Goal: Book appointment/travel/reservation

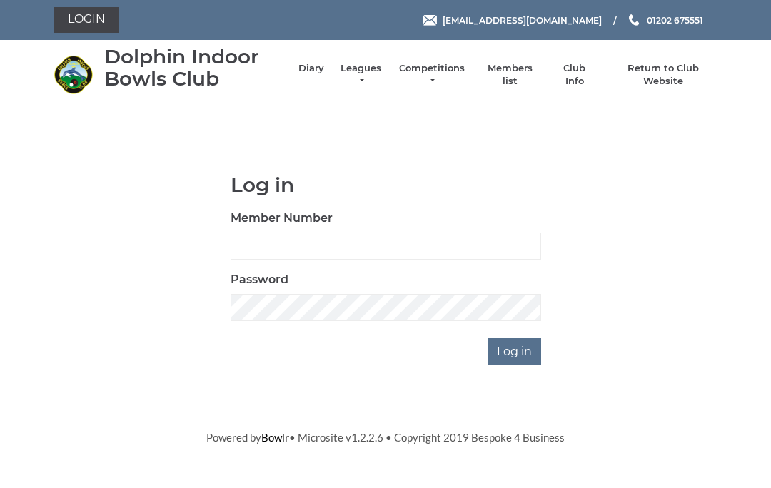
scroll to position [120, 0]
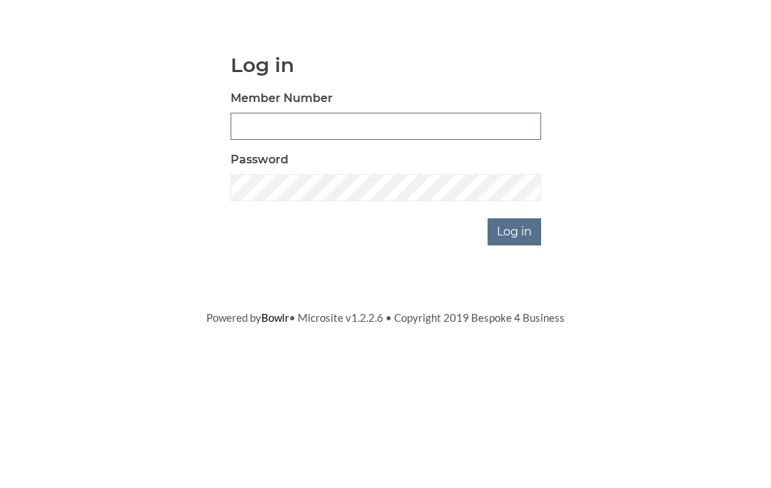
type input "4060"
click at [515, 338] on input "Log in" at bounding box center [514, 351] width 54 height 27
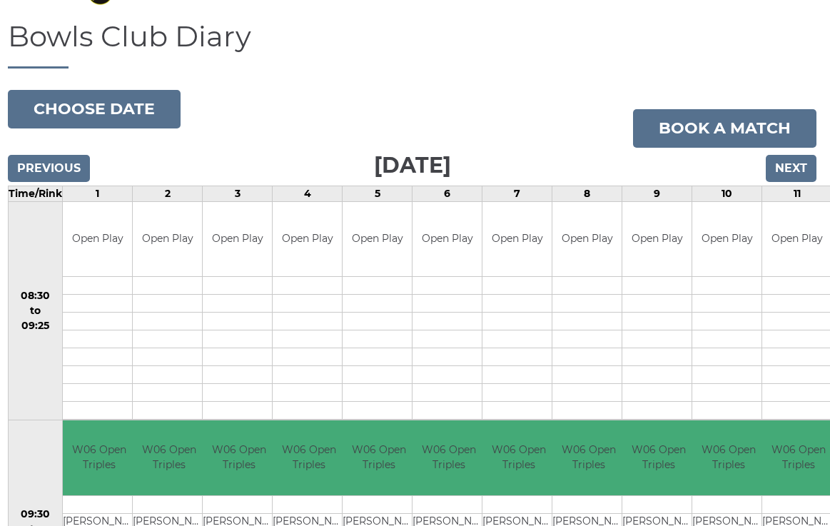
scroll to position [98, 3]
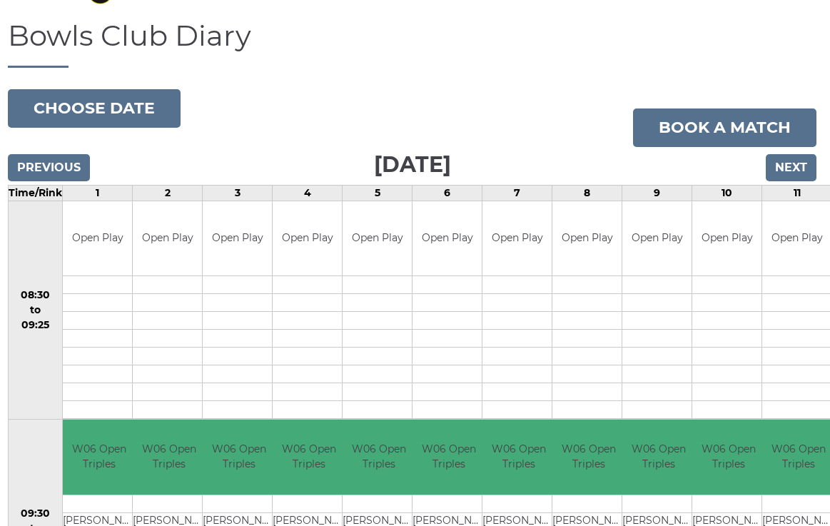
click at [136, 98] on button "Choose date" at bounding box center [94, 108] width 173 height 39
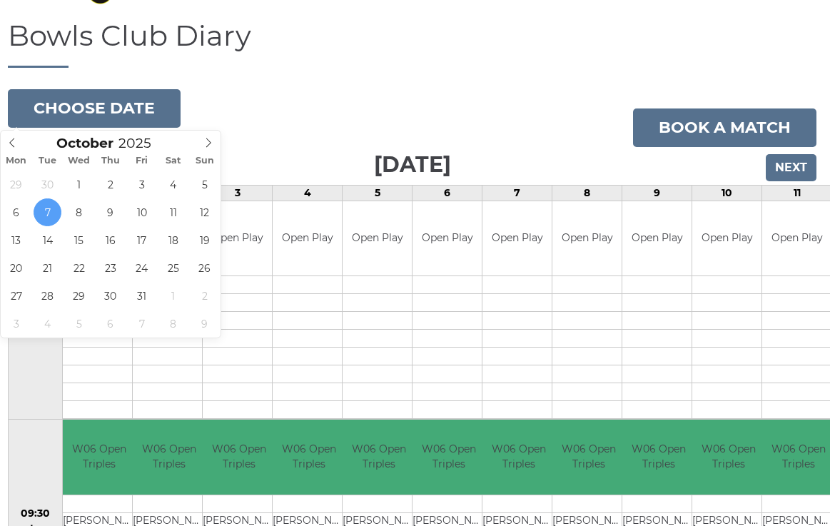
type input "[DATE]"
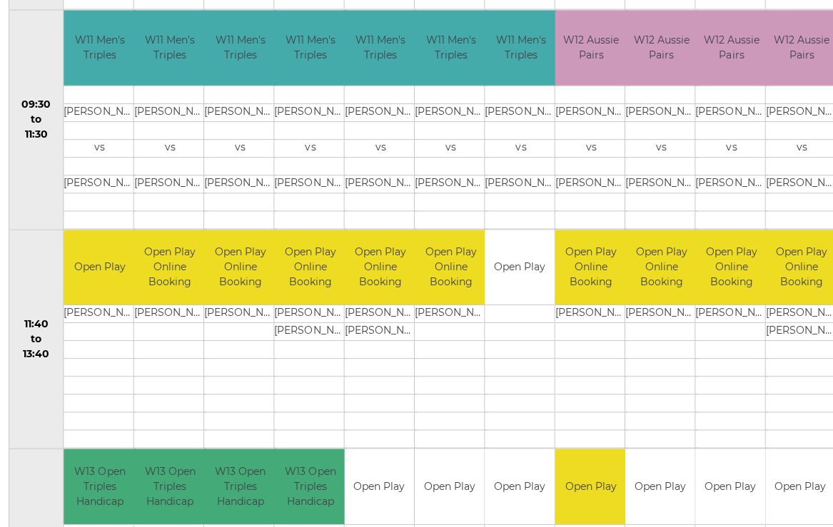
scroll to position [493, 0]
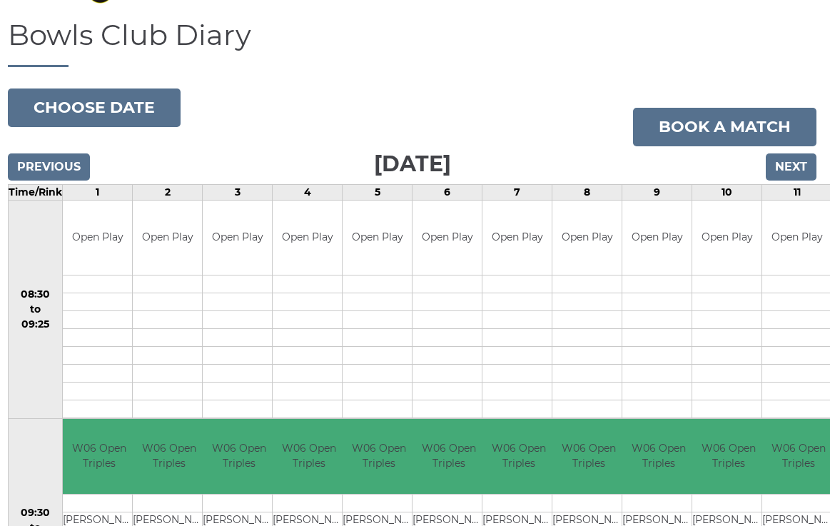
scroll to position [98, 3]
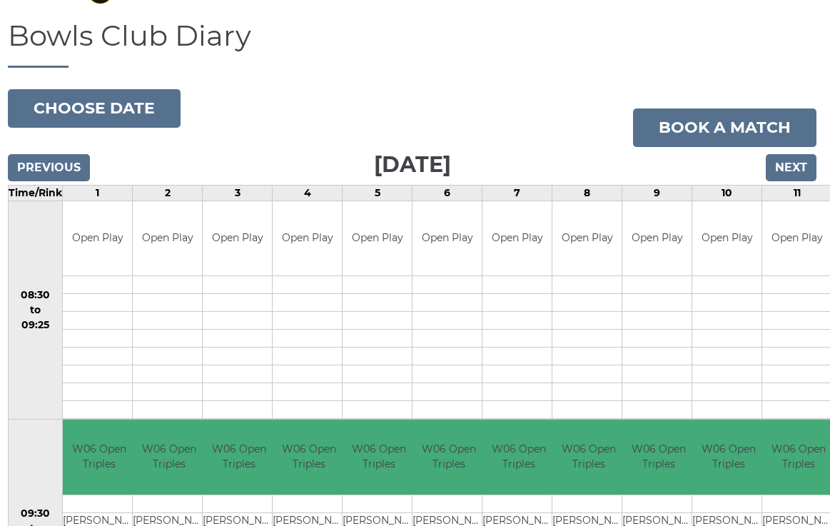
click at [793, 178] on input "Next" at bounding box center [791, 167] width 51 height 27
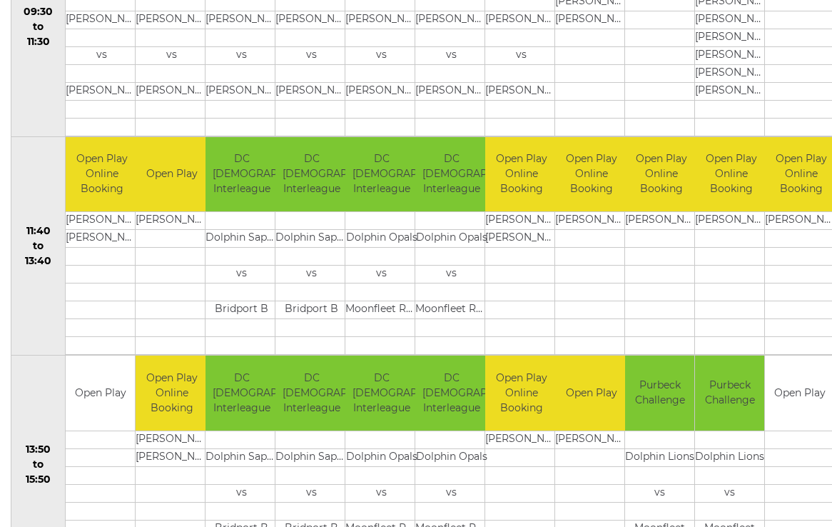
scroll to position [596, 0]
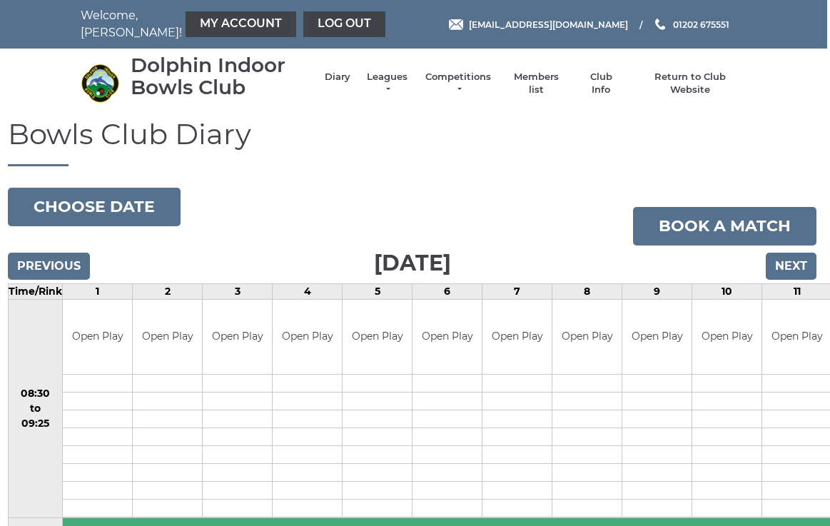
scroll to position [0, 2]
click at [230, 16] on link "My Account" at bounding box center [241, 24] width 111 height 26
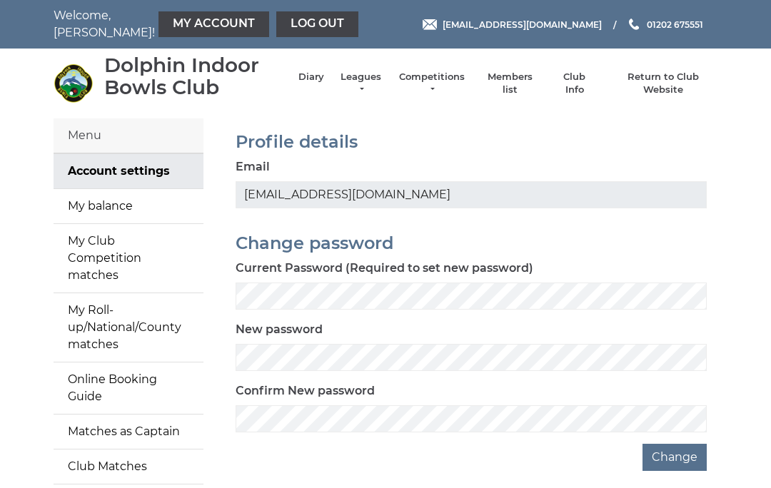
click at [122, 213] on link "My balance" at bounding box center [129, 206] width 150 height 34
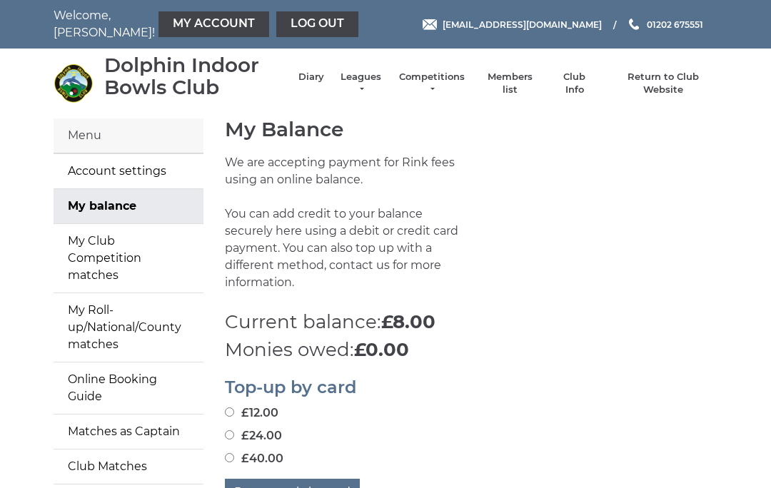
click at [310, 83] on link "Diary" at bounding box center [311, 77] width 26 height 13
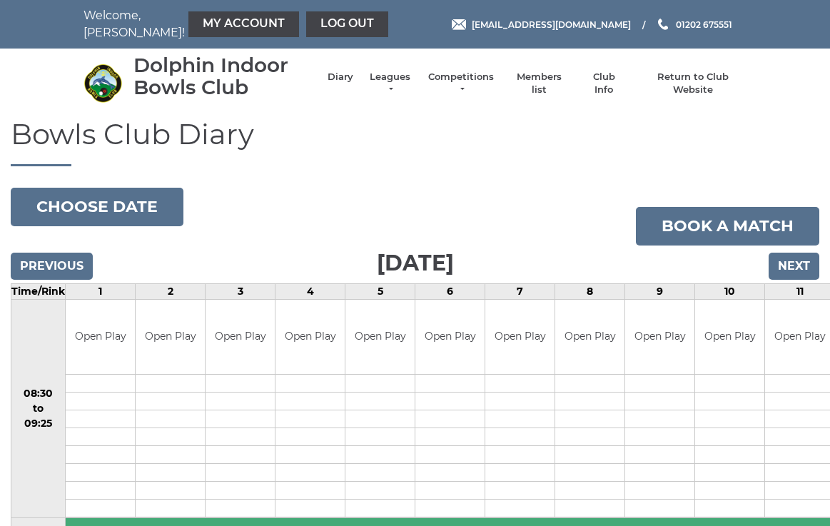
click at [134, 211] on button "Choose date" at bounding box center [97, 207] width 173 height 39
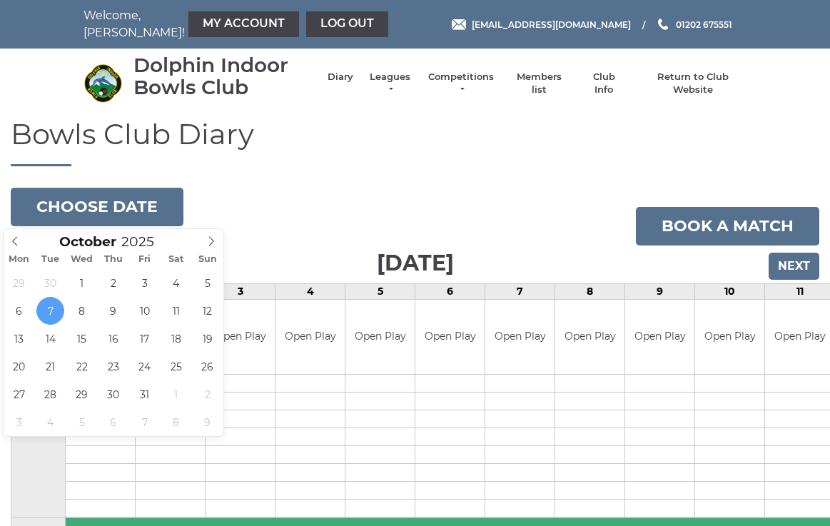
click at [24, 241] on span at bounding box center [16, 239] width 24 height 20
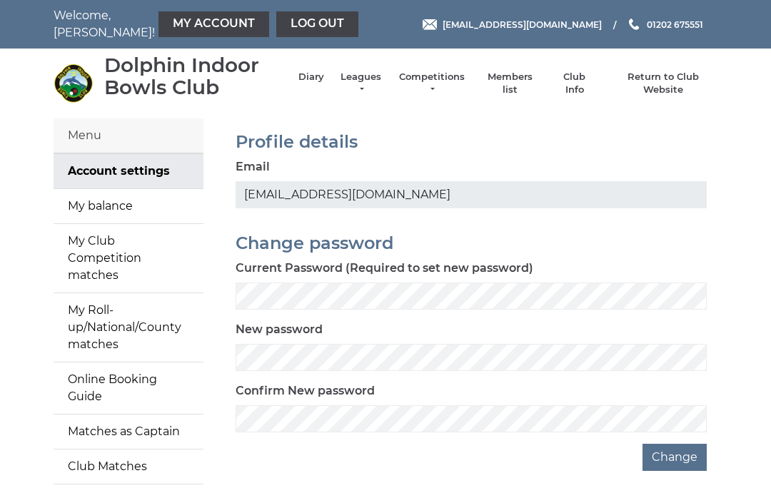
click at [313, 84] on link "Diary" at bounding box center [311, 77] width 26 height 13
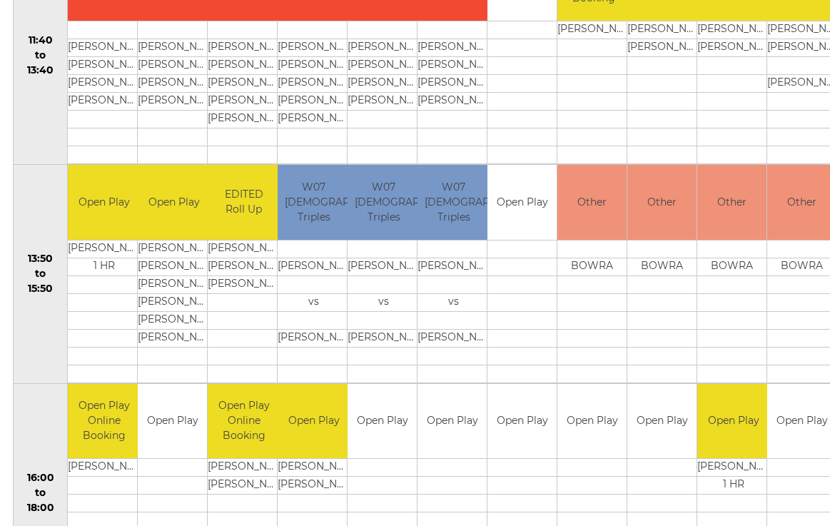
scroll to position [834, 0]
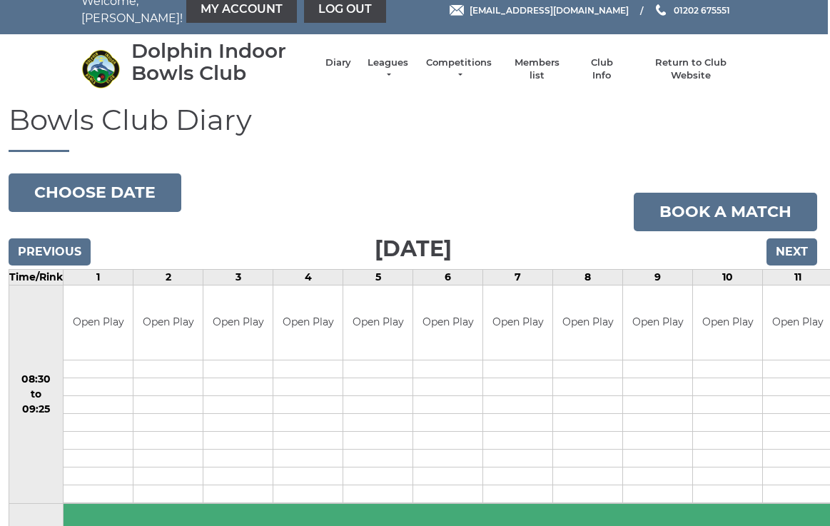
click at [119, 190] on button "Choose date" at bounding box center [95, 192] width 173 height 39
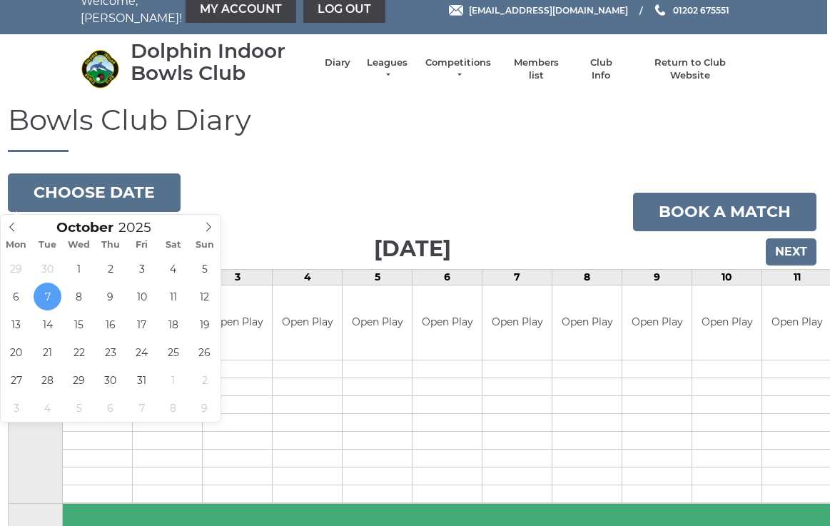
type input "2025-10-14"
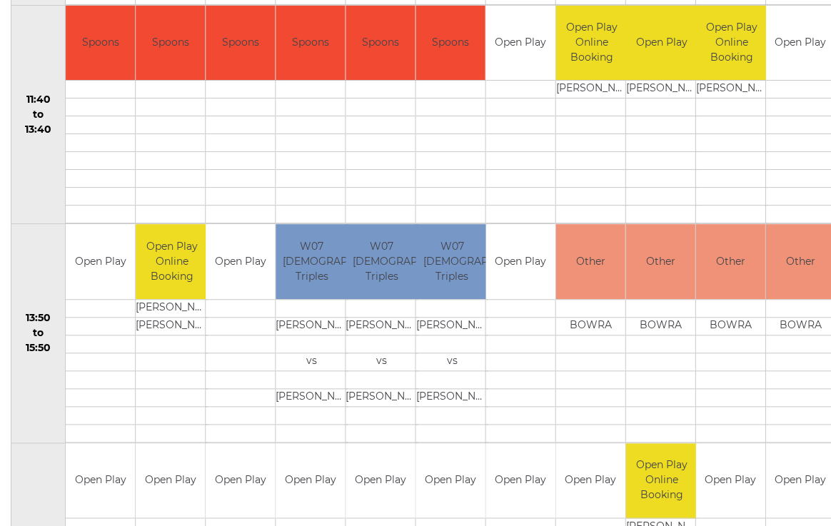
scroll to position [691, 0]
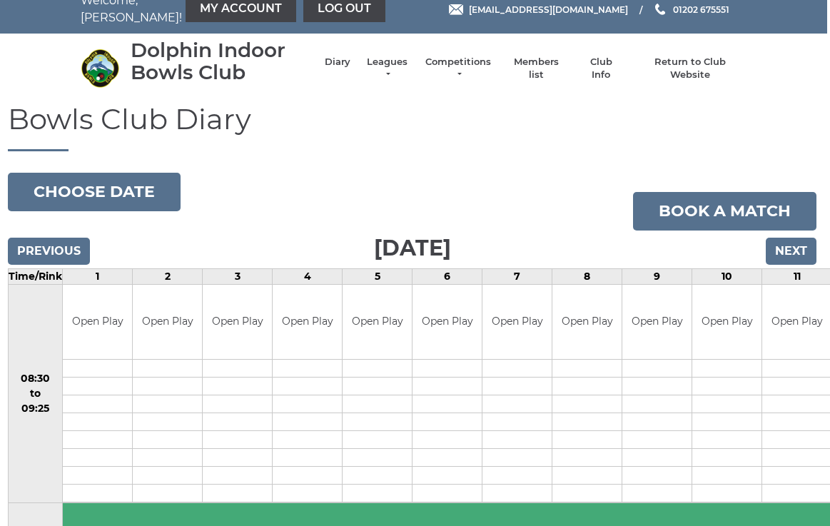
scroll to position [14, 3]
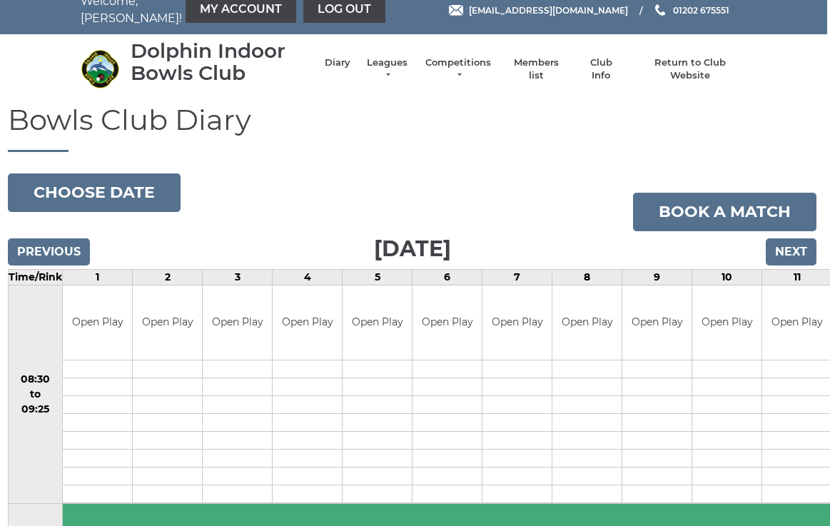
click at [130, 198] on button "Choose date" at bounding box center [94, 192] width 173 height 39
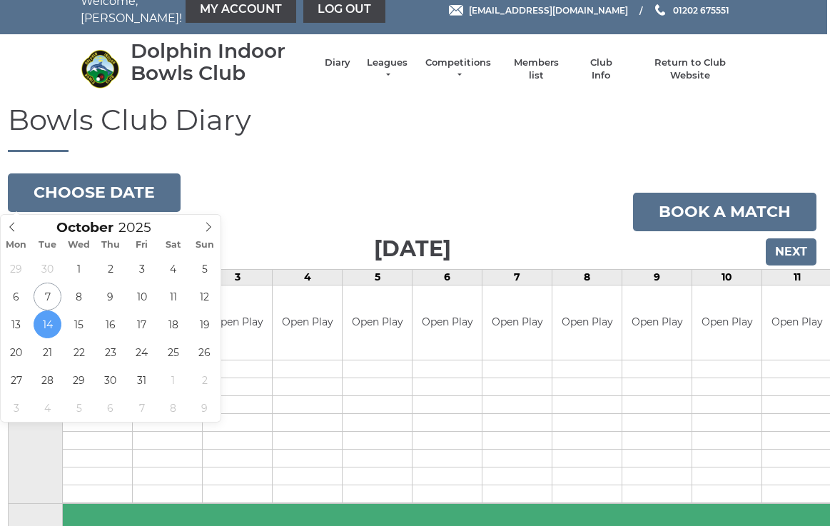
type input "[DATE]"
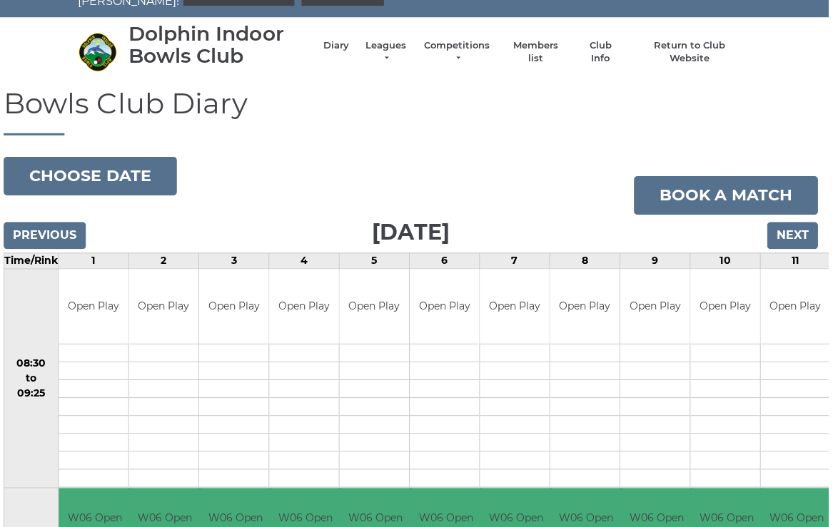
scroll to position [26, 0]
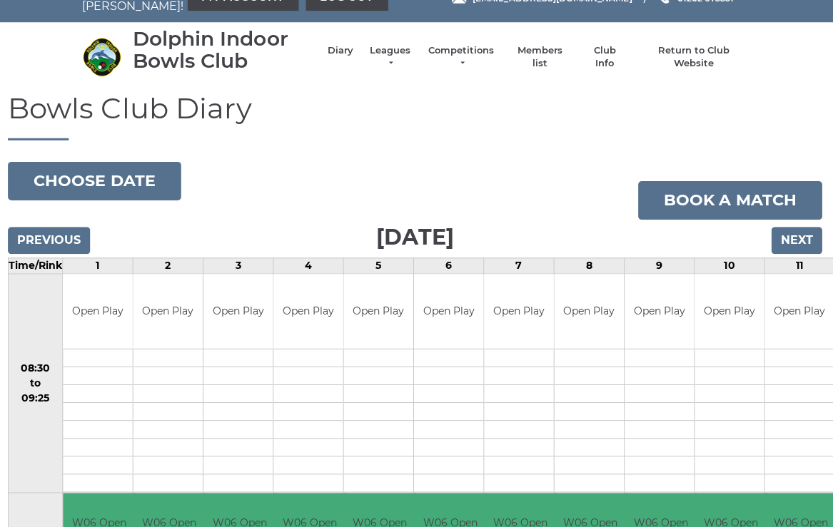
click at [101, 176] on button "Choose date" at bounding box center [97, 180] width 173 height 39
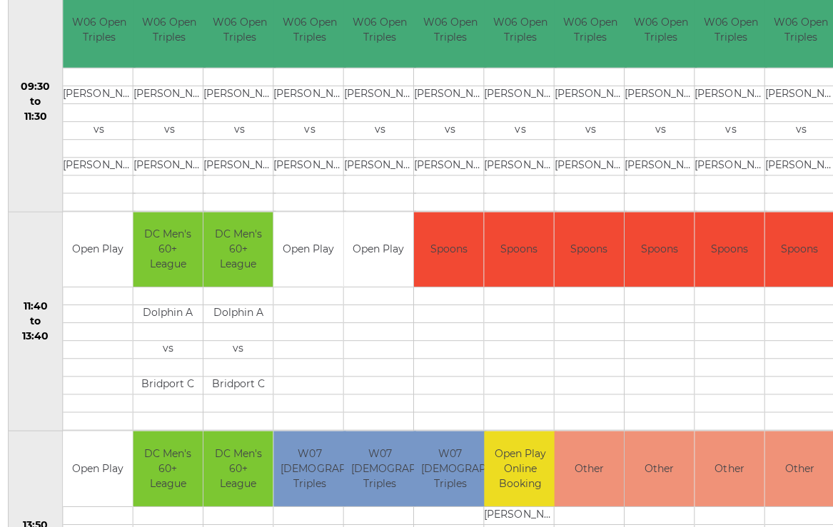
scroll to position [496, 0]
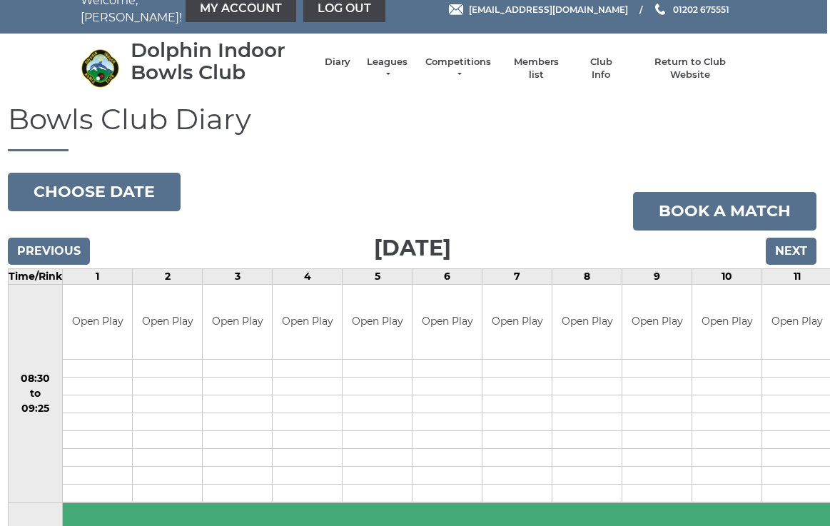
scroll to position [14, 3]
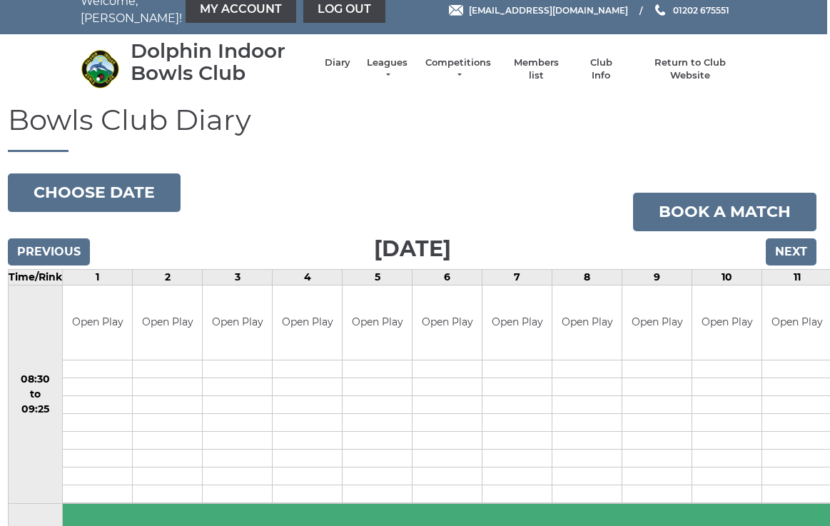
click at [128, 198] on button "Choose date" at bounding box center [94, 192] width 173 height 39
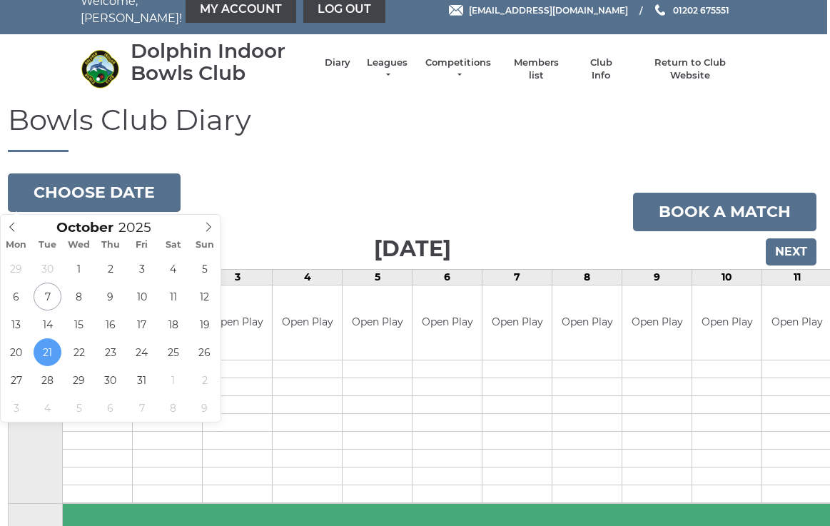
type input "[DATE]"
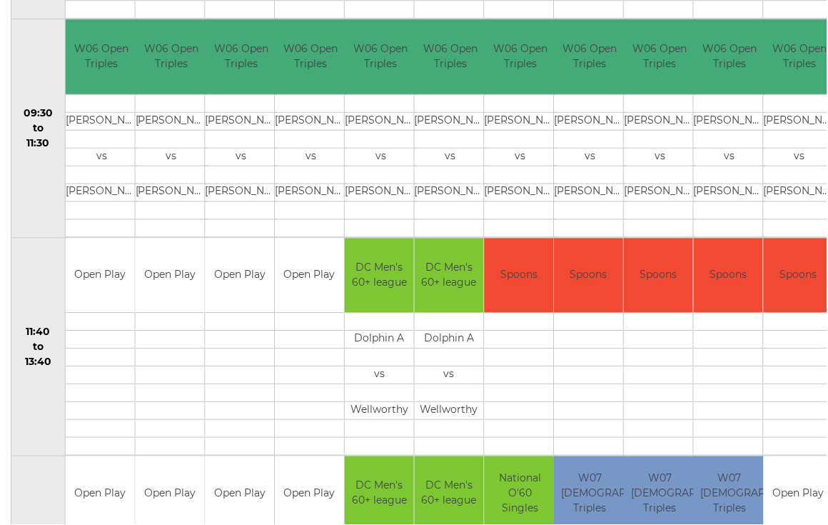
scroll to position [470, 0]
